Goal: Obtain resource: Download file/media

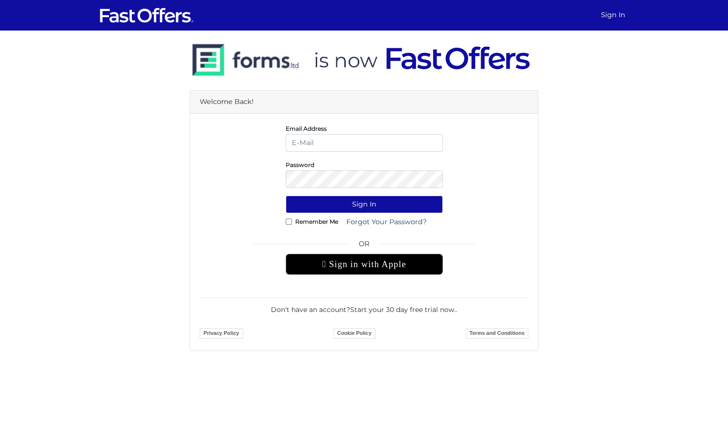
click at [292, 224] on div "Remember Me Forgot Your Password?" at bounding box center [364, 222] width 157 height 18
click at [343, 139] on input "email" at bounding box center [364, 143] width 157 height 18
type input "deals.with.brandon@gmail.com"
click at [302, 221] on label "Remember Me" at bounding box center [316, 222] width 43 height 2
click at [292, 221] on input "Remember Me" at bounding box center [289, 222] width 6 height 6
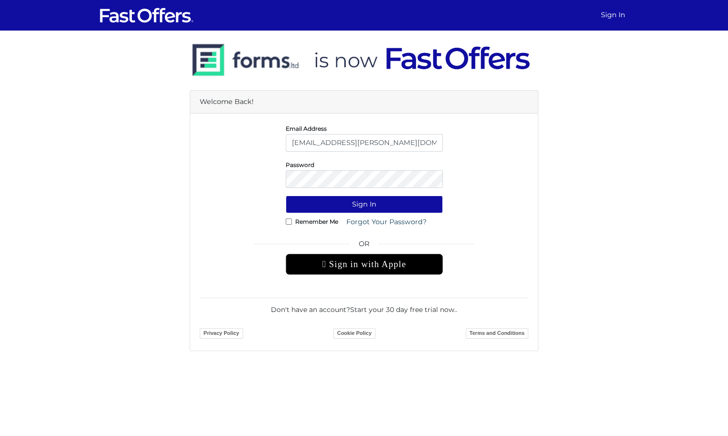
checkbox input "true"
click at [325, 208] on button "Sign In" at bounding box center [364, 205] width 157 height 18
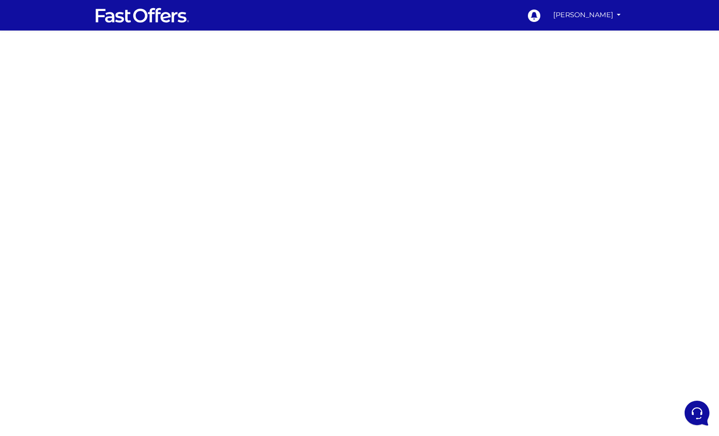
click at [190, 146] on div at bounding box center [359, 269] width 719 height 477
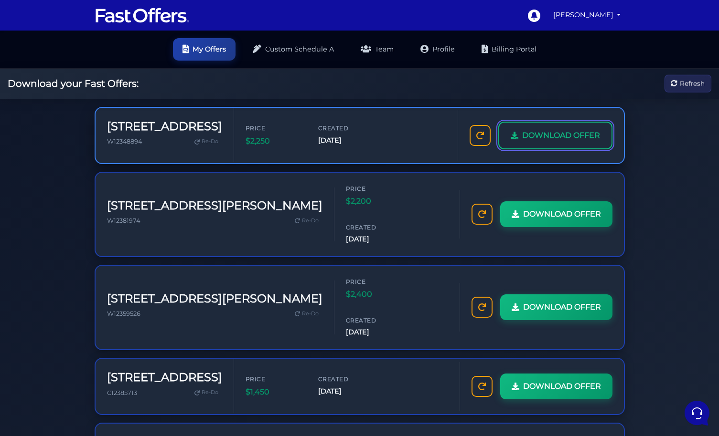
click at [553, 141] on link "DOWNLOAD OFFER" at bounding box center [555, 136] width 114 height 28
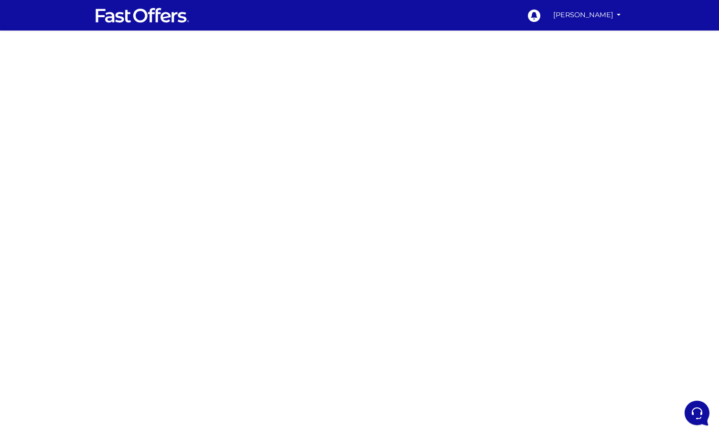
click at [182, 141] on div at bounding box center [359, 269] width 719 height 477
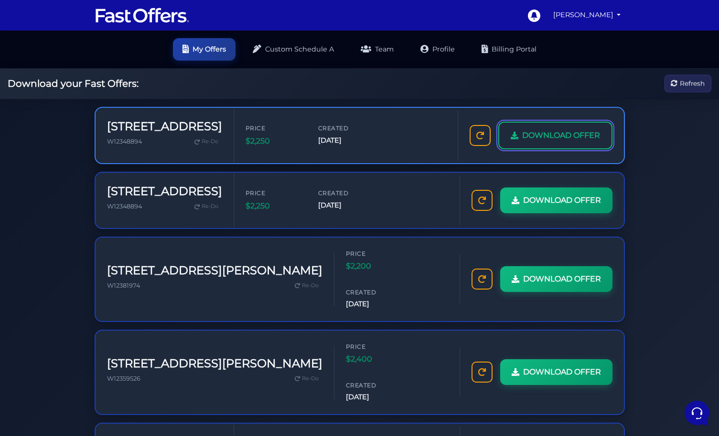
click at [539, 138] on span "DOWNLOAD OFFER" at bounding box center [561, 135] width 78 height 12
